Goal: Book appointment/travel/reservation

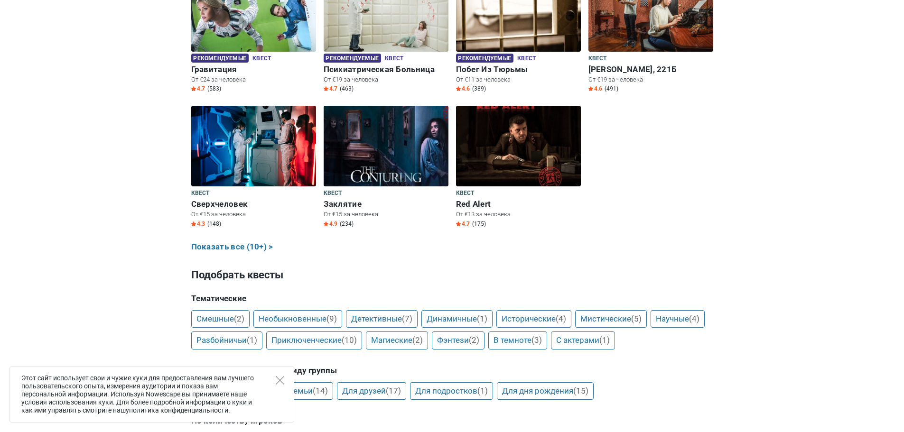
scroll to position [522, 0]
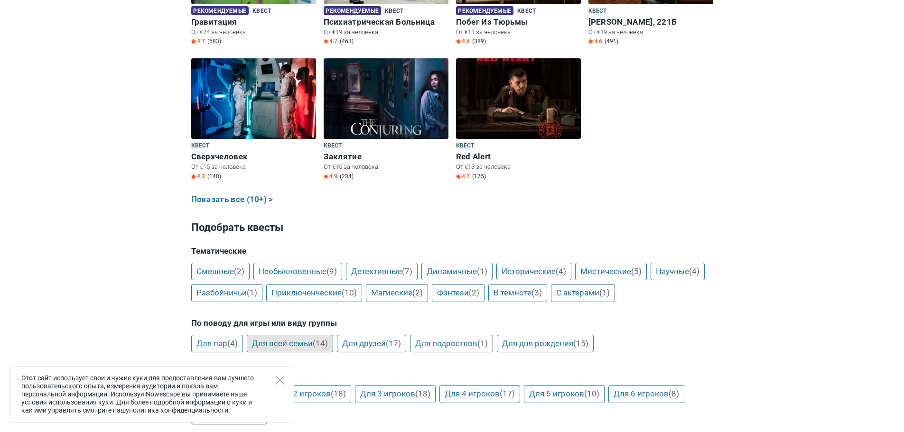
click at [286, 339] on link "Для всей семьи (14)" at bounding box center [290, 344] width 86 height 18
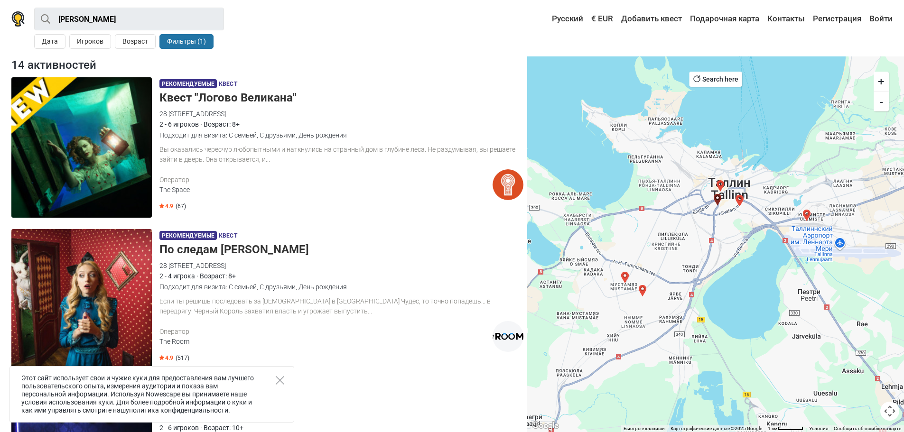
click at [247, 94] on h5 "Квест "Логово Великана"" at bounding box center [342, 98] width 364 height 14
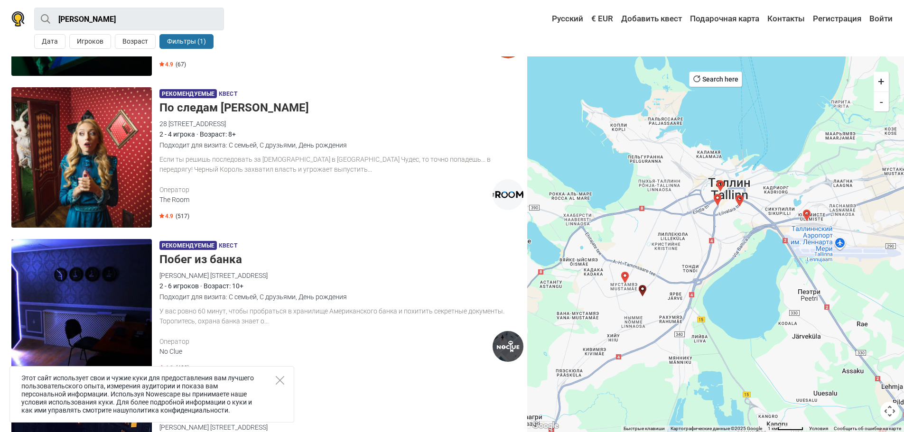
scroll to position [142, 0]
drag, startPoint x: 278, startPoint y: 380, endPoint x: 263, endPoint y: 378, distance: 14.8
click at [278, 380] on icon "Close" at bounding box center [280, 380] width 9 height 9
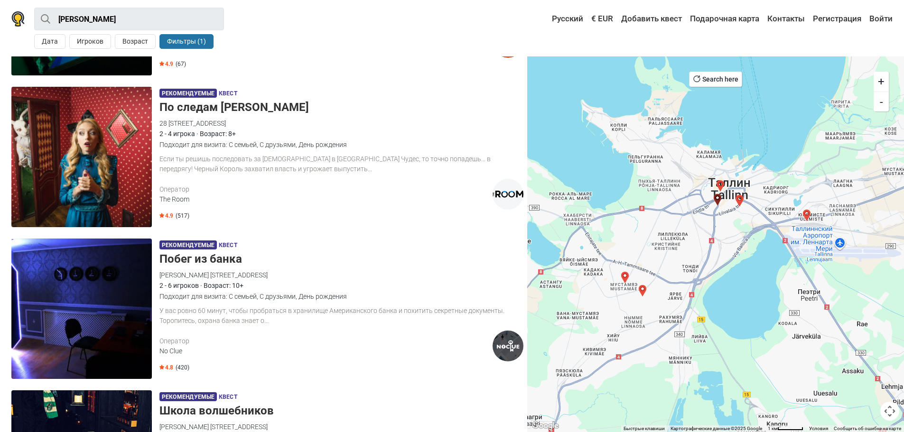
click at [119, 131] on img at bounding box center [81, 157] width 141 height 141
click at [95, 269] on img at bounding box center [81, 309] width 141 height 141
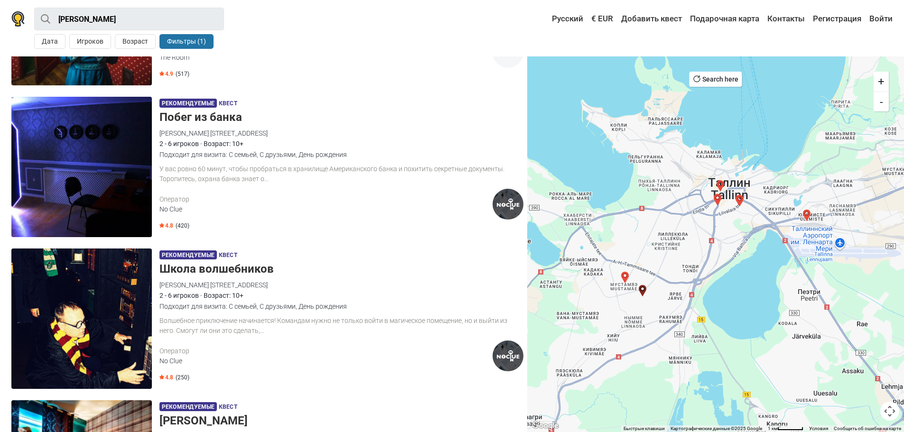
scroll to position [285, 0]
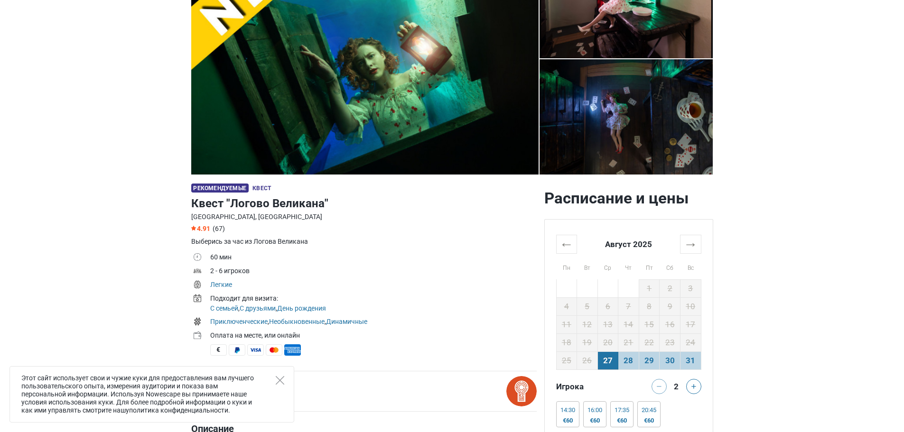
scroll to position [142, 0]
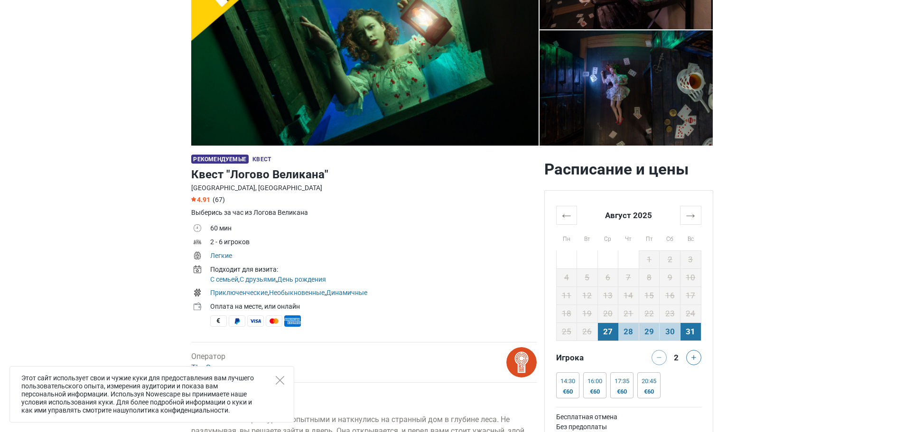
click at [698, 329] on td "31" at bounding box center [690, 332] width 21 height 18
click at [691, 355] on button at bounding box center [693, 357] width 15 height 15
drag, startPoint x: 278, startPoint y: 380, endPoint x: 322, endPoint y: 383, distance: 44.2
click at [278, 380] on icon "Close" at bounding box center [280, 380] width 9 height 9
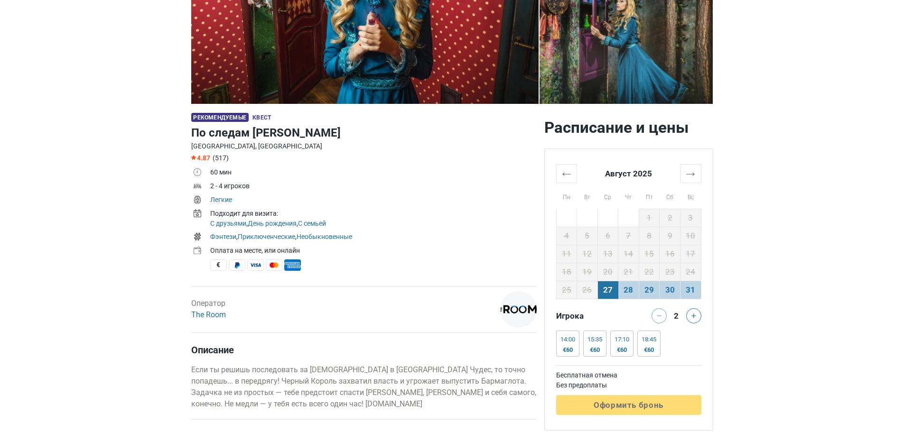
scroll to position [190, 0]
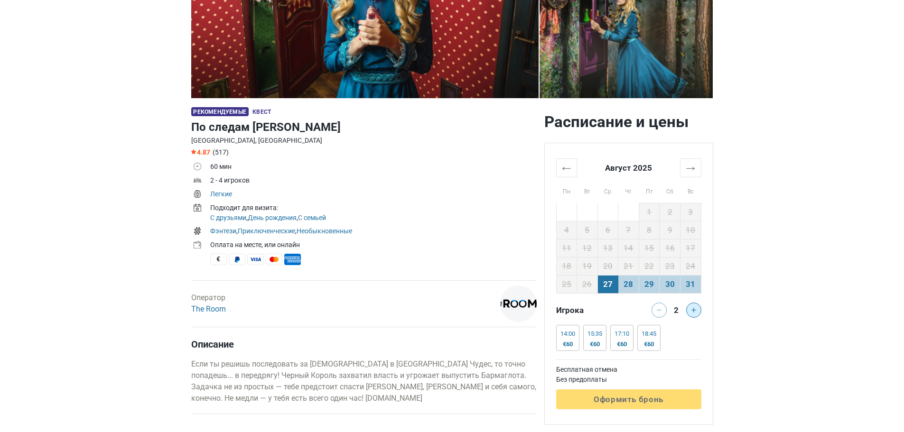
click at [693, 307] on button at bounding box center [693, 310] width 15 height 15
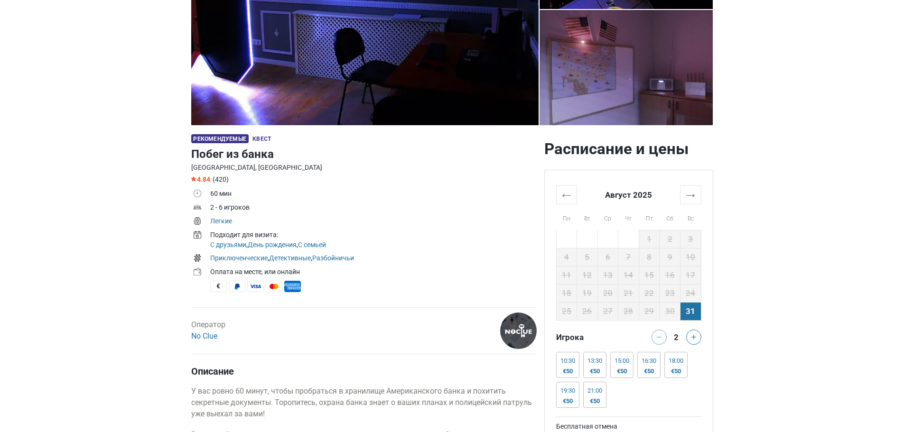
scroll to position [190, 0]
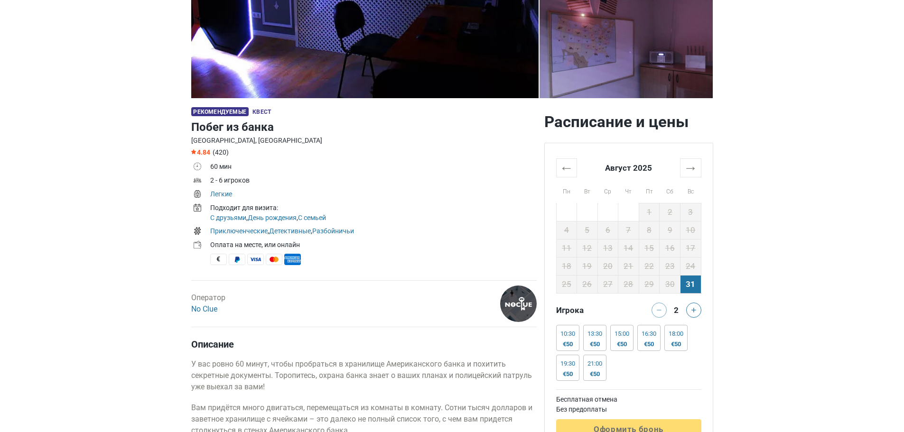
click at [686, 313] on div "2" at bounding box center [676, 310] width 19 height 15
click at [687, 310] on button at bounding box center [693, 310] width 15 height 15
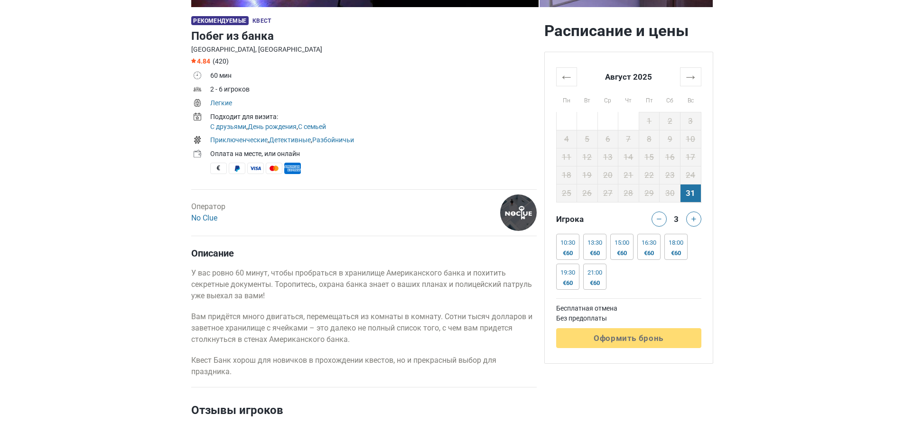
scroll to position [285, 0]
